Goal: Complete application form: Complete application form

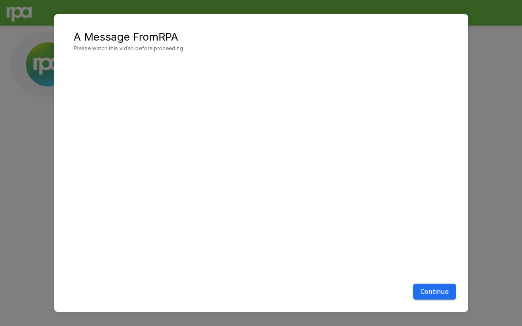
click at [437, 290] on button "Continue" at bounding box center [434, 291] width 43 height 16
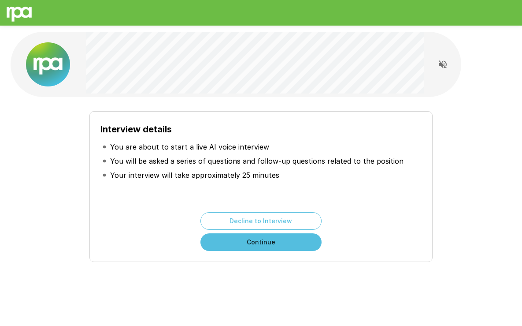
click at [277, 244] on button "Continue" at bounding box center [261, 242] width 121 height 18
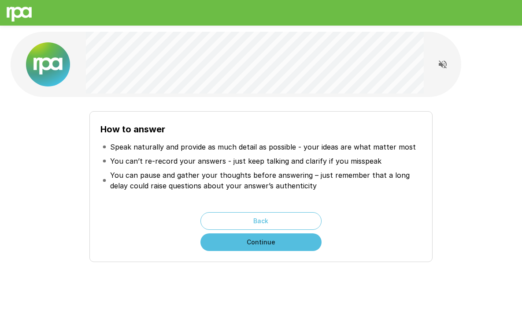
click at [278, 242] on button "Continue" at bounding box center [261, 242] width 121 height 18
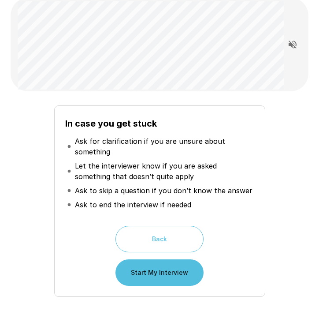
scroll to position [71, 0]
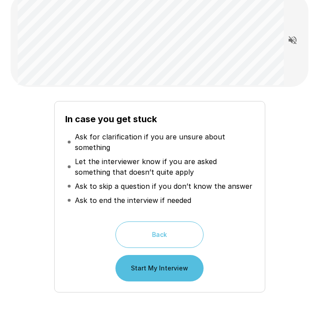
click at [189, 272] on button "Start My Interview" at bounding box center [159, 268] width 88 height 26
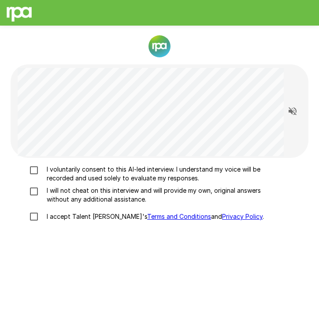
click at [75, 178] on p "I voluntarily consent to this AI-led interview. I understand my voice will be r…" at bounding box center [163, 174] width 241 height 18
click at [66, 193] on p "I will not cheat on this interview and will provide my own, original answers wi…" at bounding box center [163, 195] width 241 height 18
click at [63, 217] on p "I accept Talent Llama's Terms and Conditions and Privacy Policy ." at bounding box center [153, 216] width 221 height 9
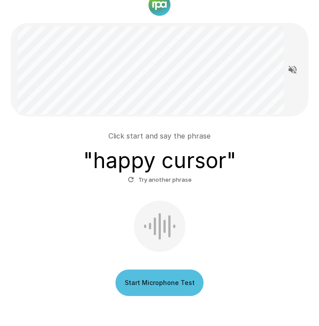
scroll to position [42, 0]
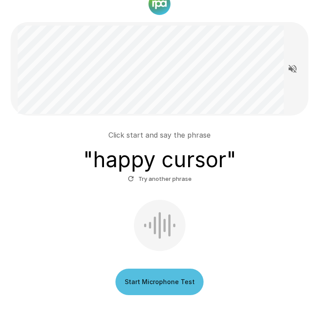
click at [167, 283] on button "Start Microphone Test" at bounding box center [159, 281] width 88 height 26
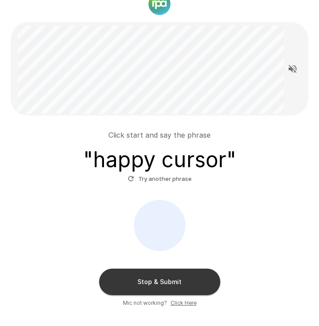
click at [167, 283] on button "Stop & Submit" at bounding box center [159, 281] width 121 height 26
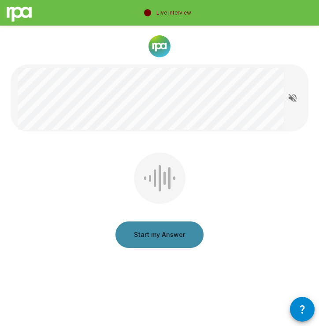
click at [167, 241] on button "Start my Answer" at bounding box center [159, 234] width 88 height 26
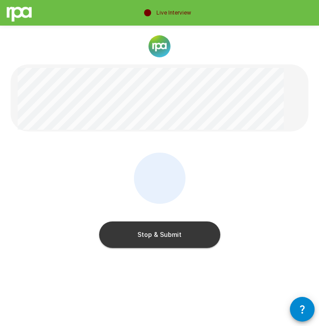
click at [167, 241] on button "Stop & Submit" at bounding box center [159, 234] width 121 height 26
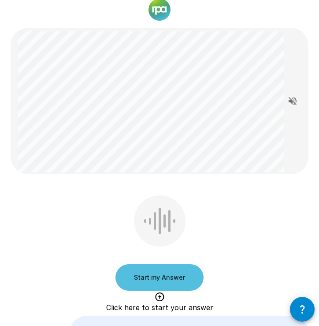
scroll to position [32, 0]
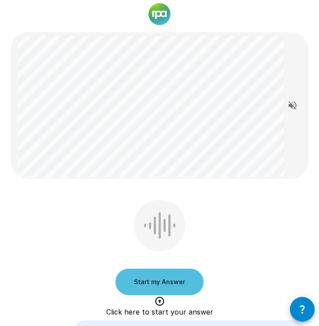
click at [173, 282] on button "Start my Answer" at bounding box center [159, 281] width 88 height 26
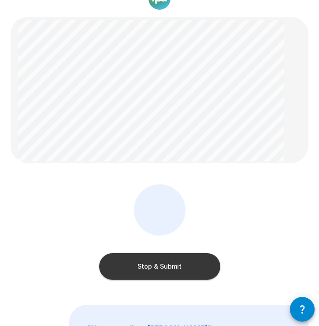
scroll to position [48, 0]
click at [175, 262] on button "Stop & Submit" at bounding box center [159, 266] width 121 height 26
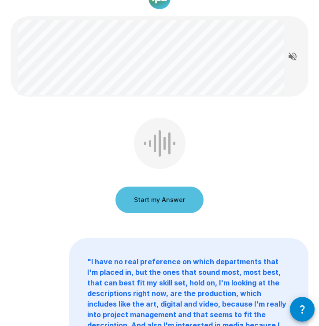
click at [184, 202] on button "Start my Answer" at bounding box center [159, 199] width 88 height 26
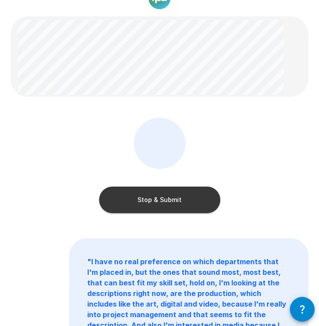
click at [182, 196] on button "Stop & Submit" at bounding box center [159, 199] width 121 height 26
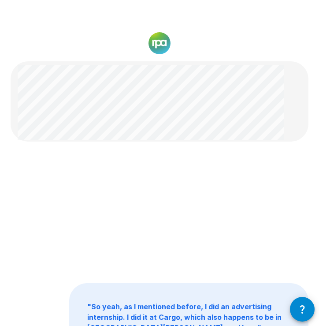
scroll to position [0, 0]
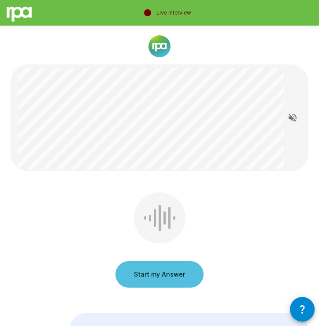
click at [160, 274] on button "Start my Answer" at bounding box center [159, 274] width 88 height 26
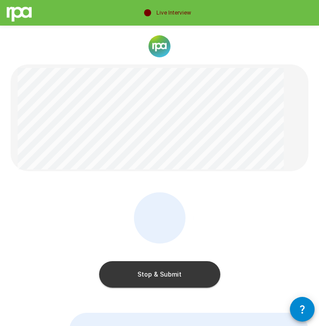
click at [160, 274] on button "Stop & Submit" at bounding box center [159, 274] width 121 height 26
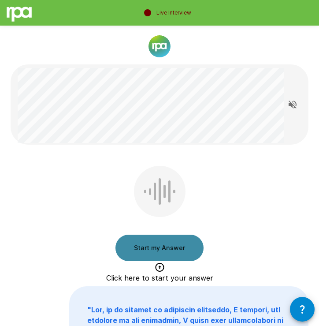
click at [167, 251] on button "Start my Answer" at bounding box center [159, 247] width 88 height 26
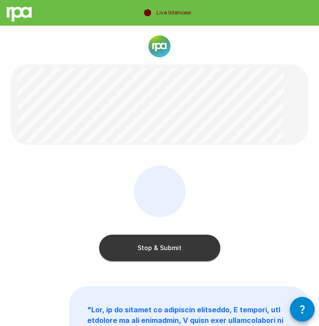
click at [167, 251] on button "Stop & Submit" at bounding box center [159, 247] width 121 height 26
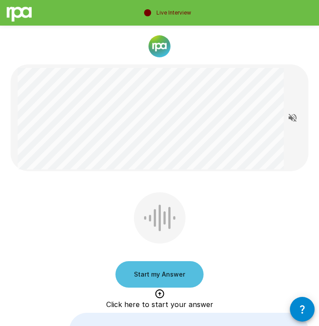
click at [145, 277] on button "Start my Answer" at bounding box center [159, 274] width 88 height 26
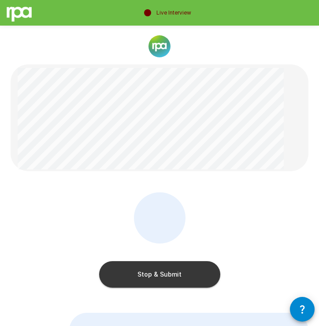
click at [145, 277] on button "Stop & Submit" at bounding box center [159, 274] width 121 height 26
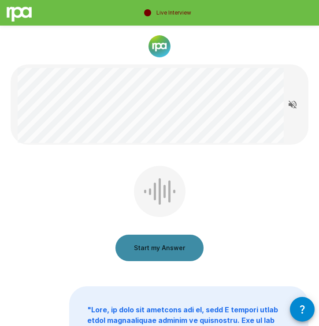
click at [155, 250] on button "Start my Answer" at bounding box center [159, 247] width 88 height 26
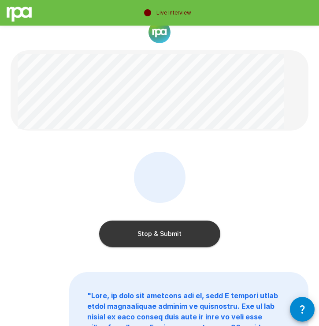
scroll to position [23, 0]
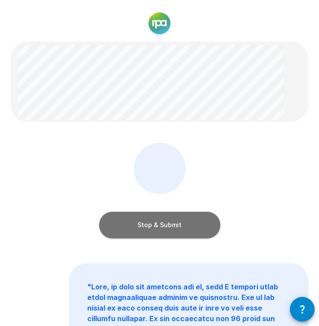
click at [193, 224] on button "Stop & Submit" at bounding box center [159, 225] width 121 height 26
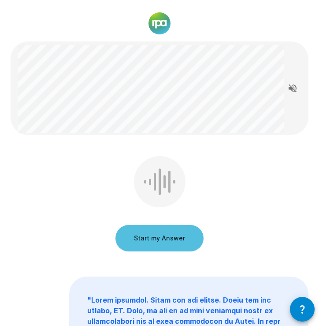
click at [149, 243] on button "Start my Answer" at bounding box center [159, 238] width 88 height 26
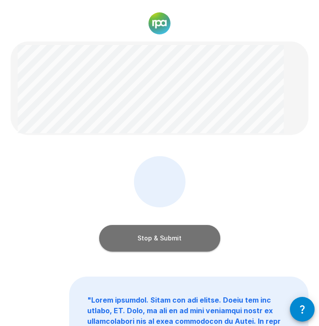
click at [149, 243] on button "Stop & Submit" at bounding box center [159, 238] width 121 height 26
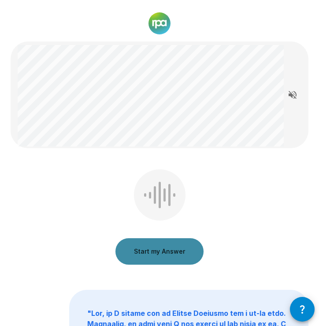
click at [151, 244] on button "Start my Answer" at bounding box center [159, 251] width 88 height 26
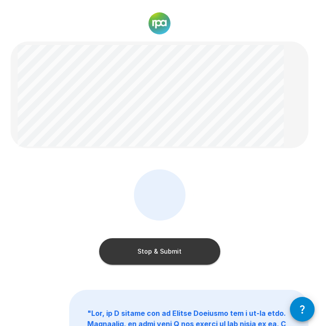
click at [152, 245] on button "Stop & Submit" at bounding box center [159, 251] width 121 height 26
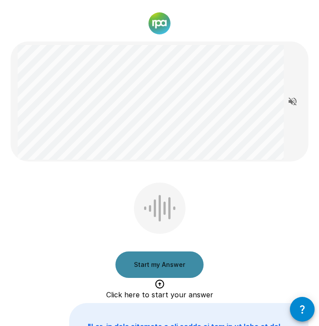
click at [130, 270] on button "Start my Answer" at bounding box center [159, 264] width 88 height 26
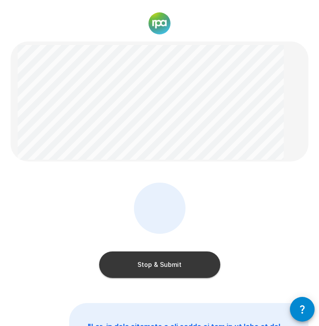
click at [130, 270] on button "Stop & Submit" at bounding box center [159, 264] width 121 height 26
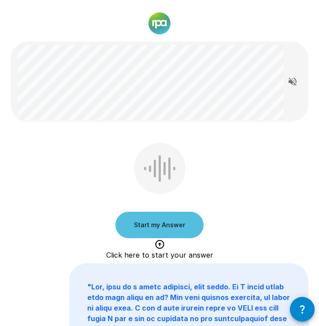
click at [257, 164] on div "Start my Answer Click here to start your answer" at bounding box center [160, 192] width 298 height 99
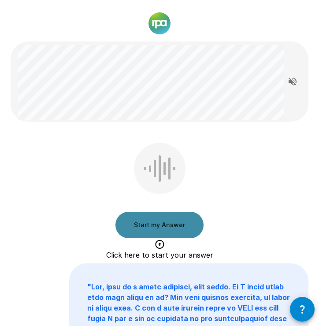
click at [169, 222] on button "Start my Answer" at bounding box center [159, 225] width 88 height 26
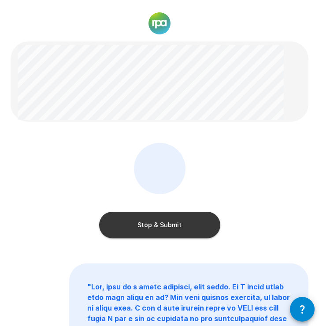
click at [163, 223] on button "Stop & Submit" at bounding box center [159, 225] width 121 height 26
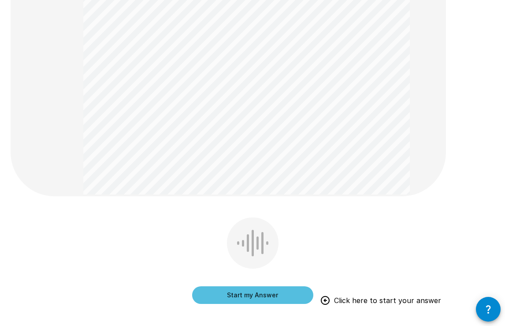
scroll to position [402, 0]
click at [254, 293] on button "Start my Answer" at bounding box center [252, 294] width 121 height 18
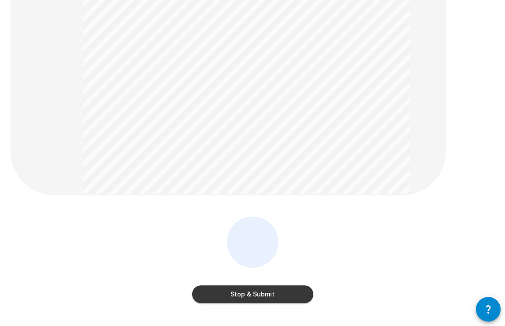
click at [254, 293] on button "Stop & Submit" at bounding box center [252, 294] width 121 height 18
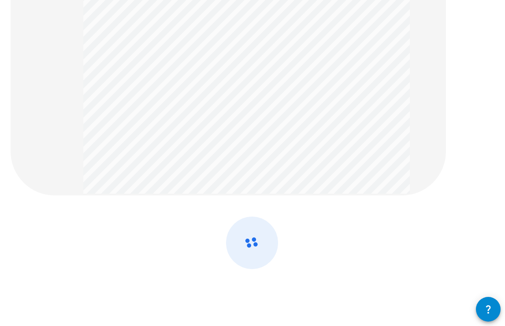
scroll to position [0, 0]
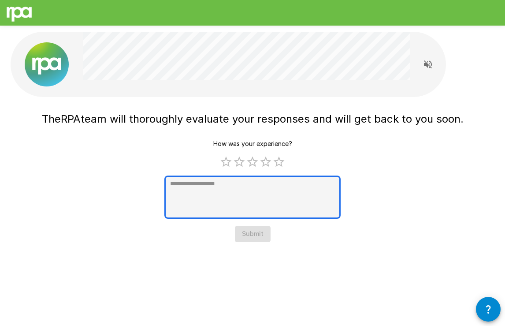
click at [270, 179] on textarea at bounding box center [252, 196] width 176 height 43
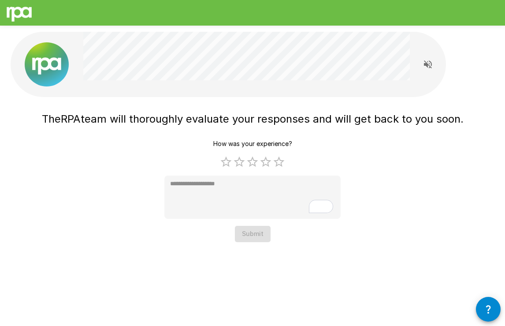
type textarea "*"
